Goal: Task Accomplishment & Management: Complete application form

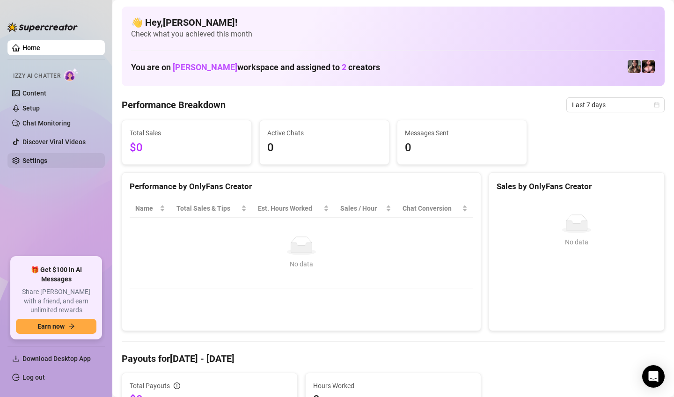
click at [40, 160] on link "Settings" at bounding box center [34, 160] width 25 height 7
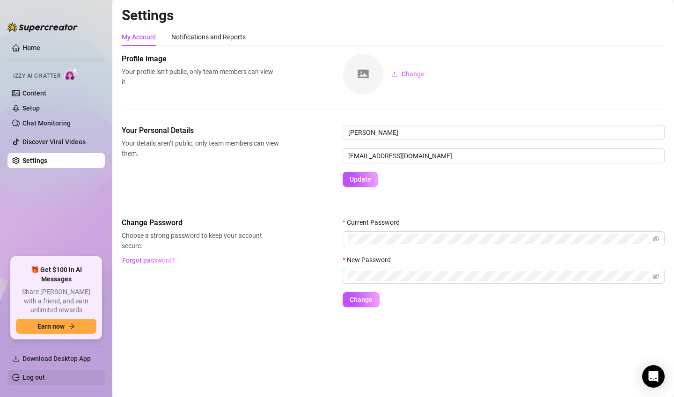
click at [38, 379] on link "Log out" at bounding box center [33, 376] width 22 height 7
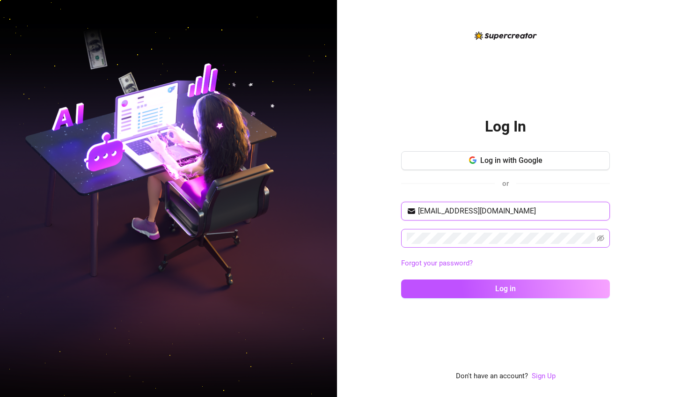
type input "[EMAIL_ADDRESS][DOMAIN_NAME]"
click at [598, 236] on icon "eye-invisible" at bounding box center [600, 237] width 7 height 7
click at [536, 375] on link "Sign Up" at bounding box center [544, 376] width 24 height 8
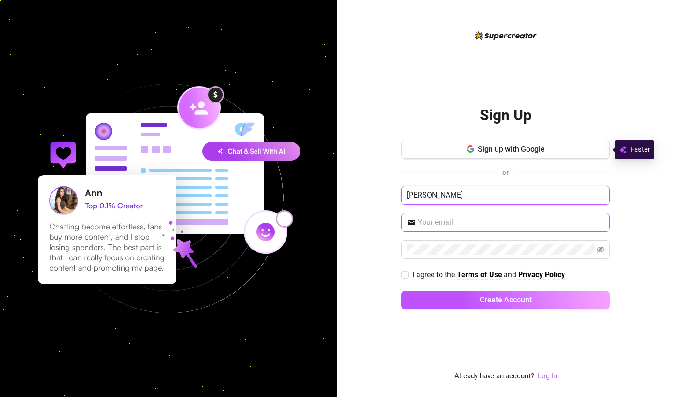
type input "[PERSON_NAME]"
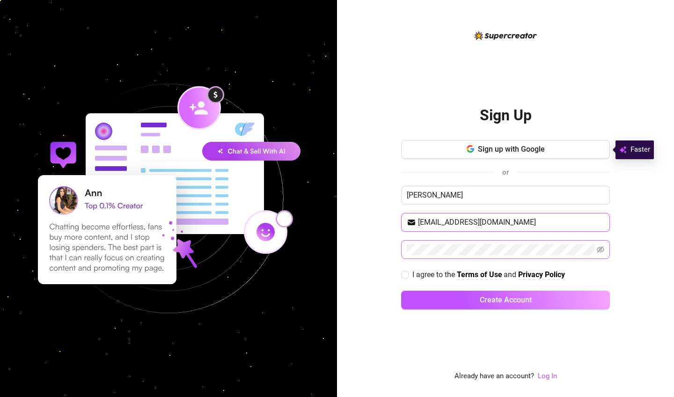
type input "[EMAIL_ADDRESS][DOMAIN_NAME]"
click at [602, 247] on icon "eye-invisible" at bounding box center [600, 249] width 7 height 7
click at [407, 275] on input "I agree to the Terms of Use and Privacy Policy" at bounding box center [404, 274] width 7 height 7
checkbox input "true"
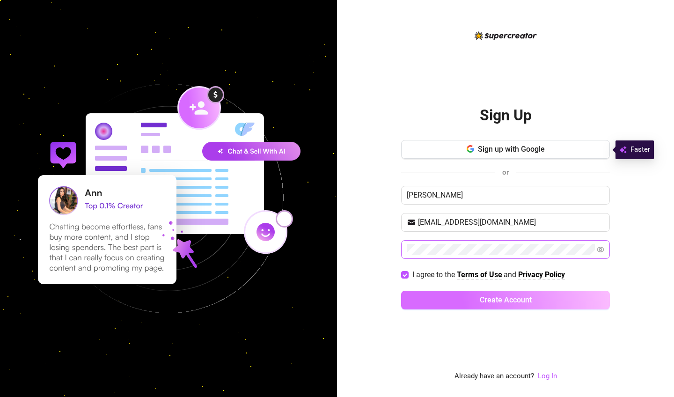
click at [474, 299] on button "Create Account" at bounding box center [505, 300] width 209 height 19
